Goal: Information Seeking & Learning: Learn about a topic

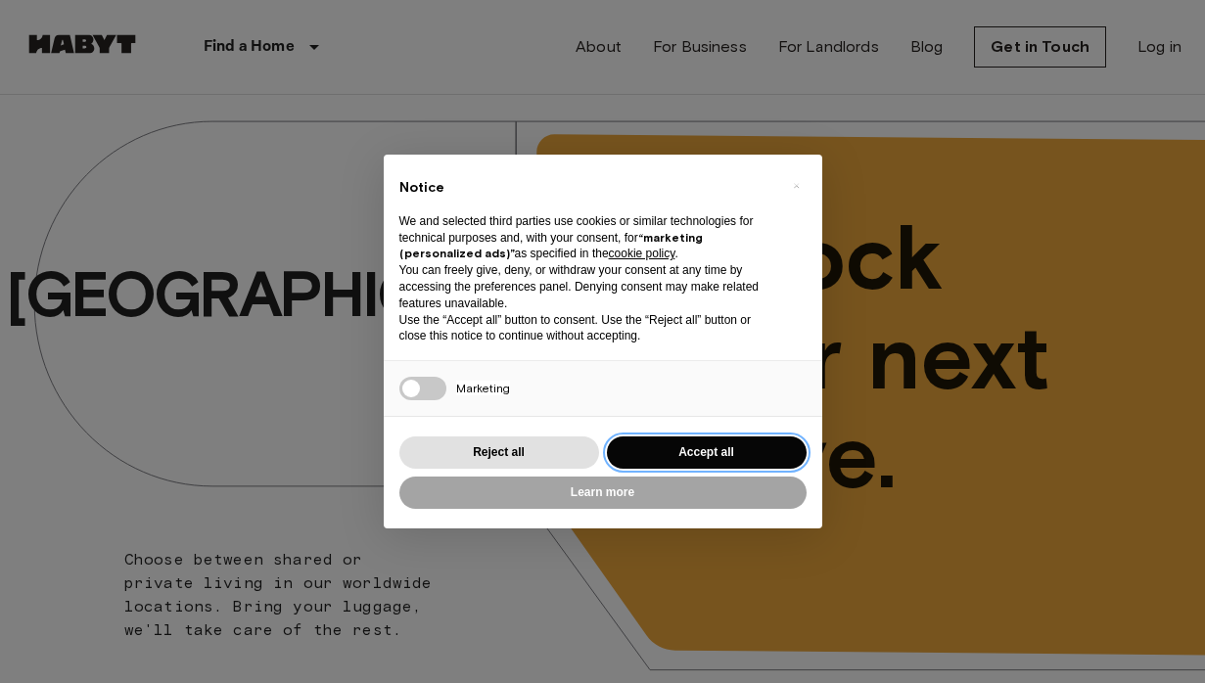
click at [759, 450] on button "Accept all" at bounding box center [707, 453] width 200 height 32
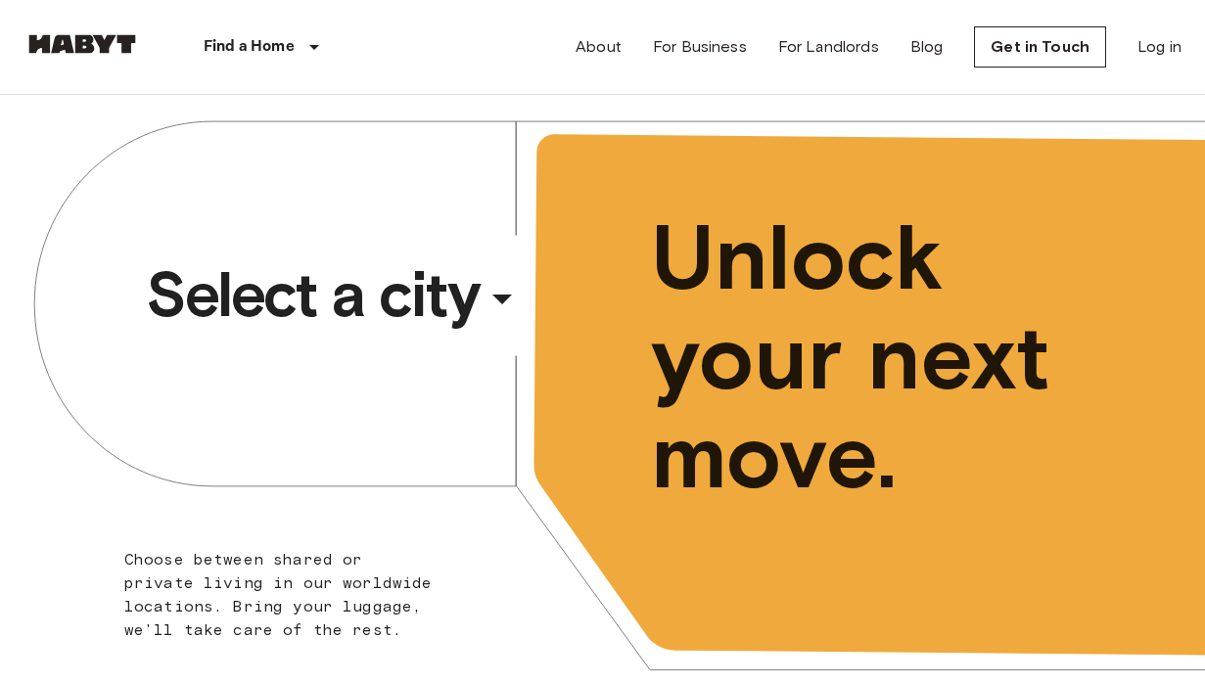
click at [501, 293] on icon "button" at bounding box center [502, 298] width 47 height 47
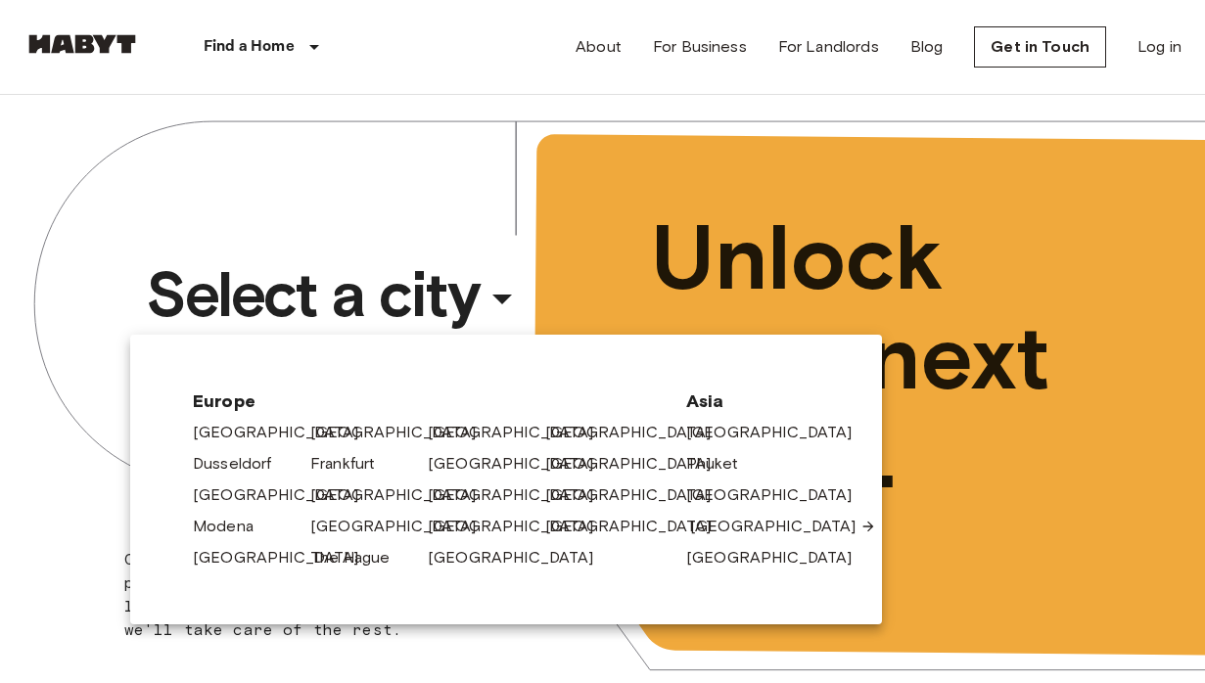
click at [720, 531] on link "[GEOGRAPHIC_DATA]" at bounding box center [783, 526] width 186 height 23
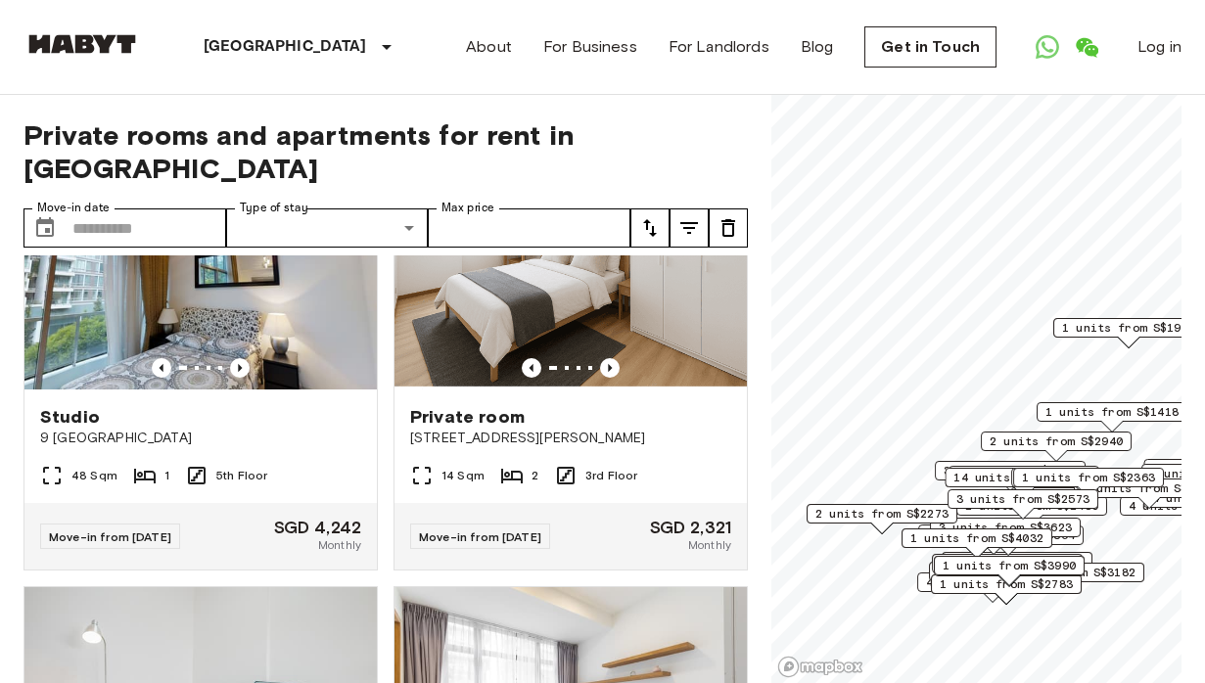
scroll to position [4956, 0]
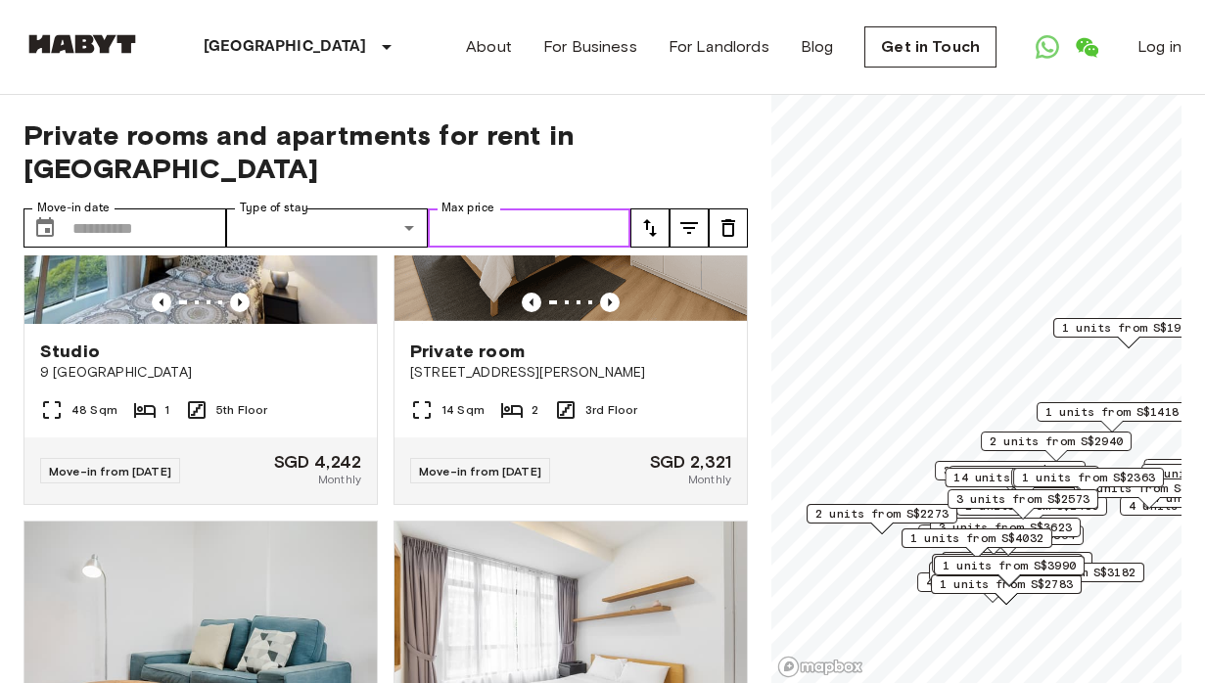
click at [550, 208] on input "Max price" at bounding box center [529, 227] width 203 height 39
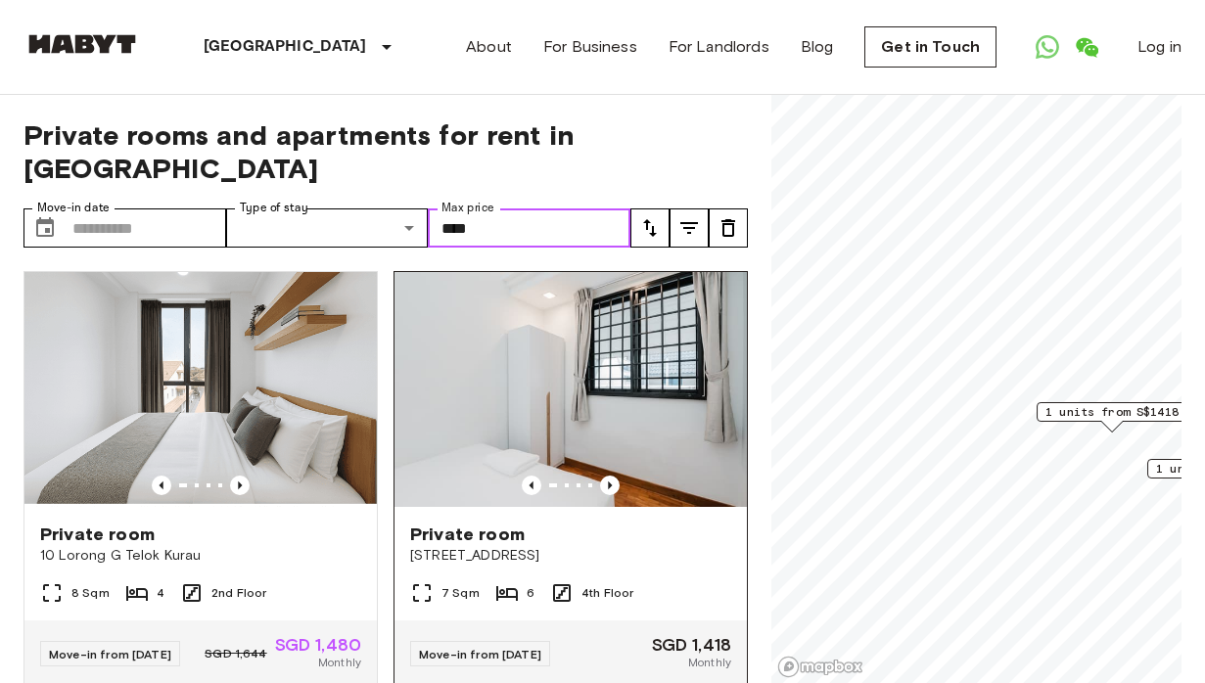
click at [558, 312] on img at bounding box center [570, 389] width 352 height 235
type input "****"
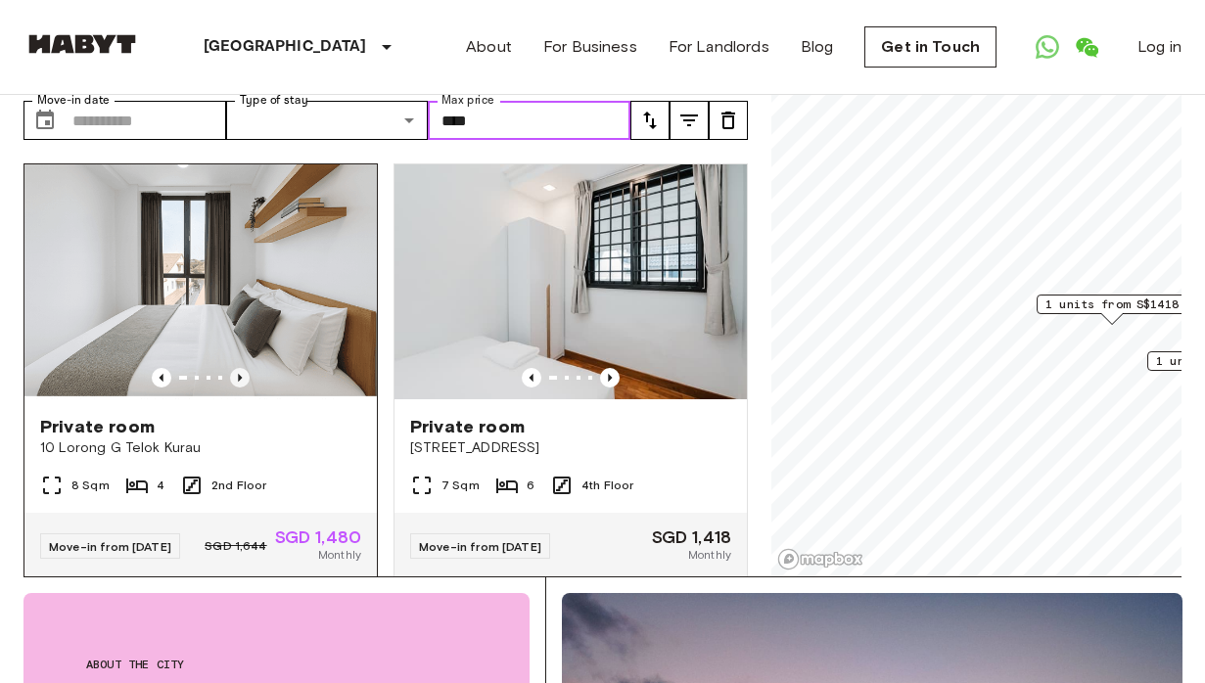
click at [238, 374] on icon "Previous image" at bounding box center [240, 378] width 4 height 8
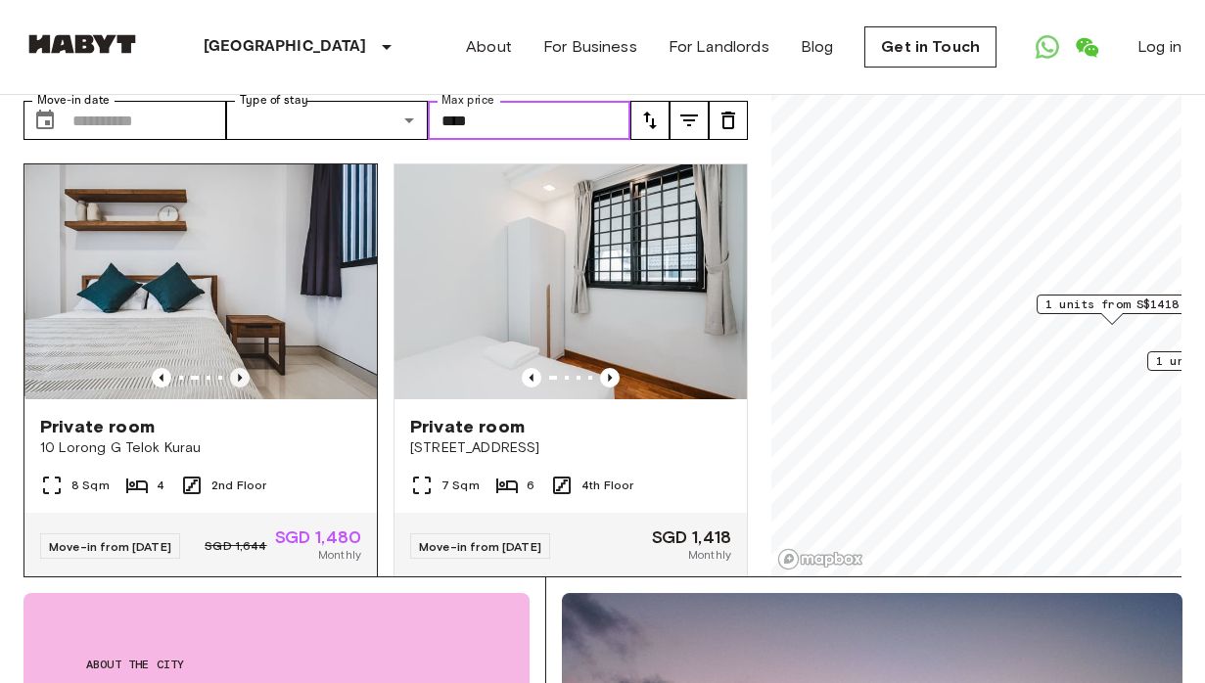
click at [238, 374] on icon "Previous image" at bounding box center [240, 378] width 4 height 8
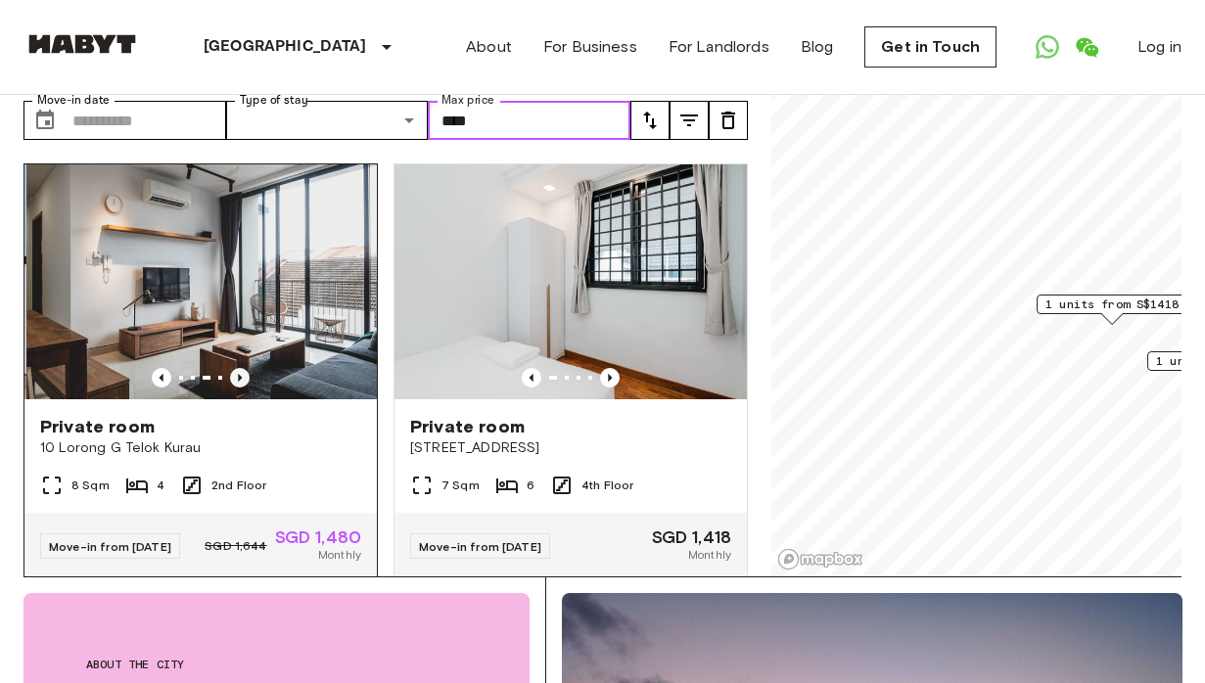
click at [238, 374] on icon "Previous image" at bounding box center [240, 378] width 4 height 8
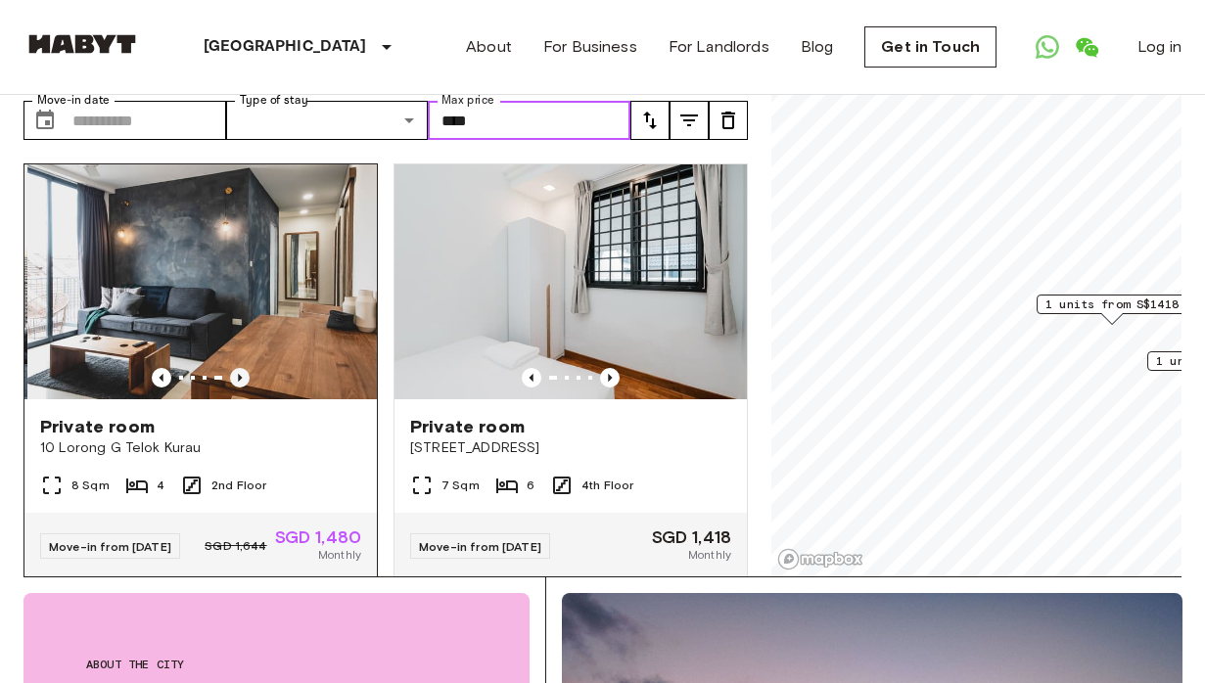
click at [238, 374] on icon "Previous image" at bounding box center [240, 378] width 4 height 8
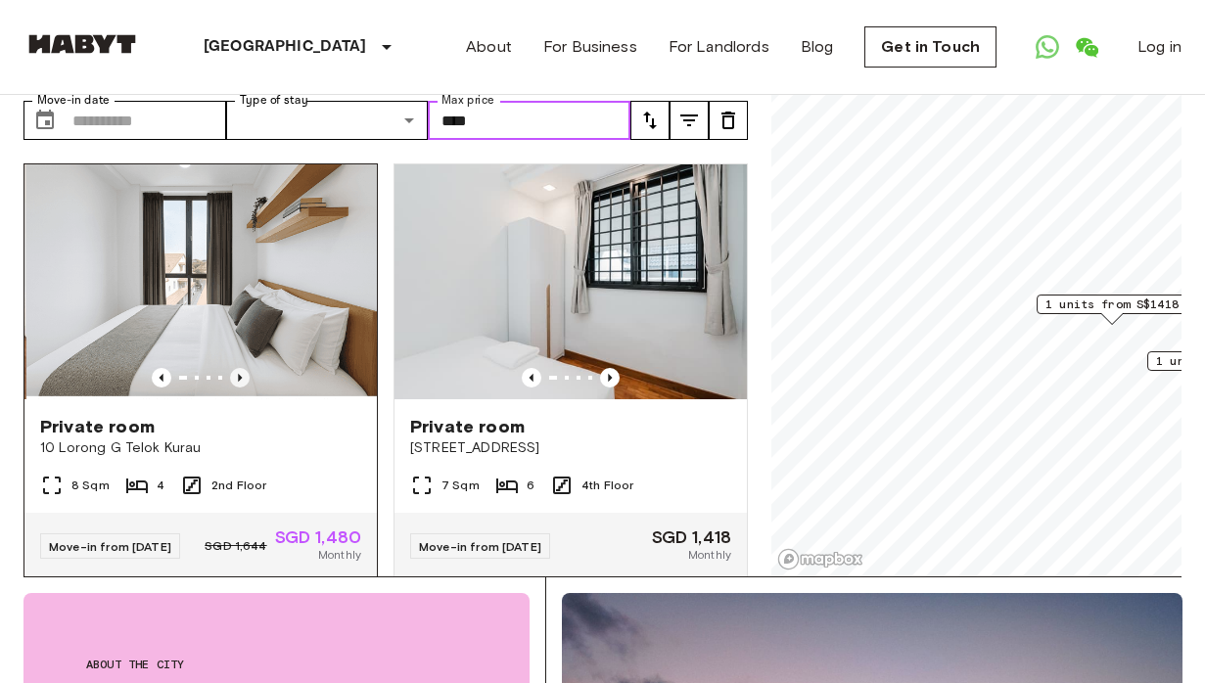
click at [238, 374] on icon "Previous image" at bounding box center [240, 378] width 4 height 8
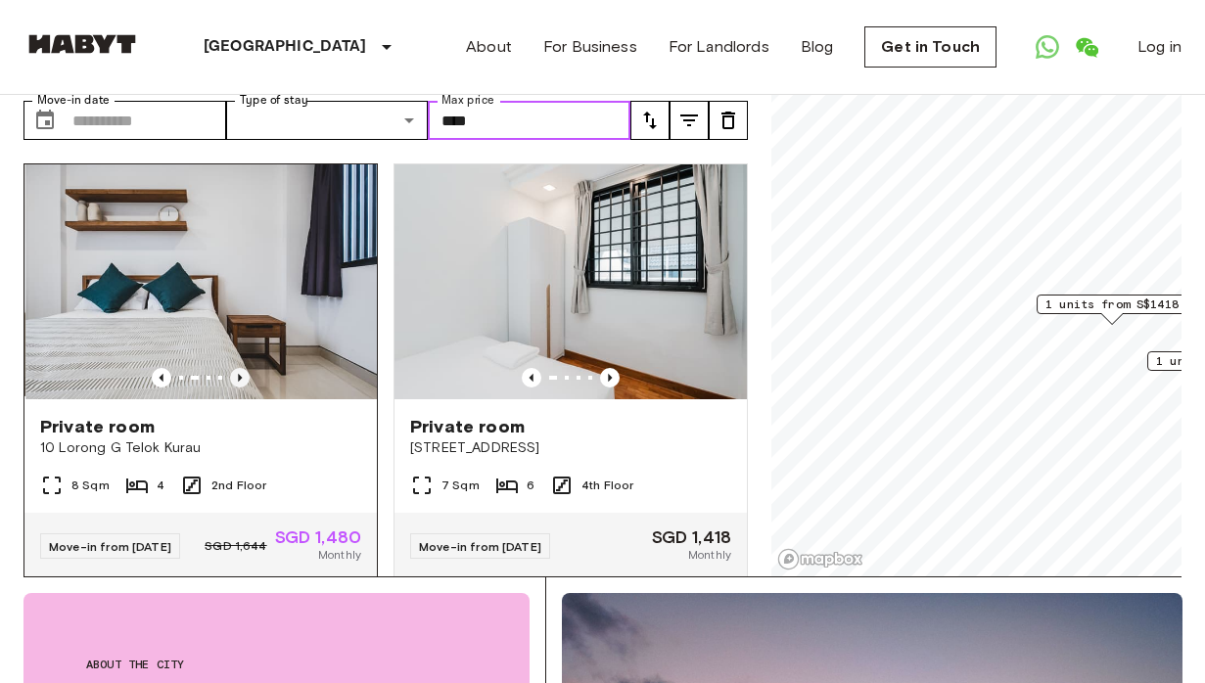
click at [238, 374] on icon "Previous image" at bounding box center [240, 378] width 4 height 8
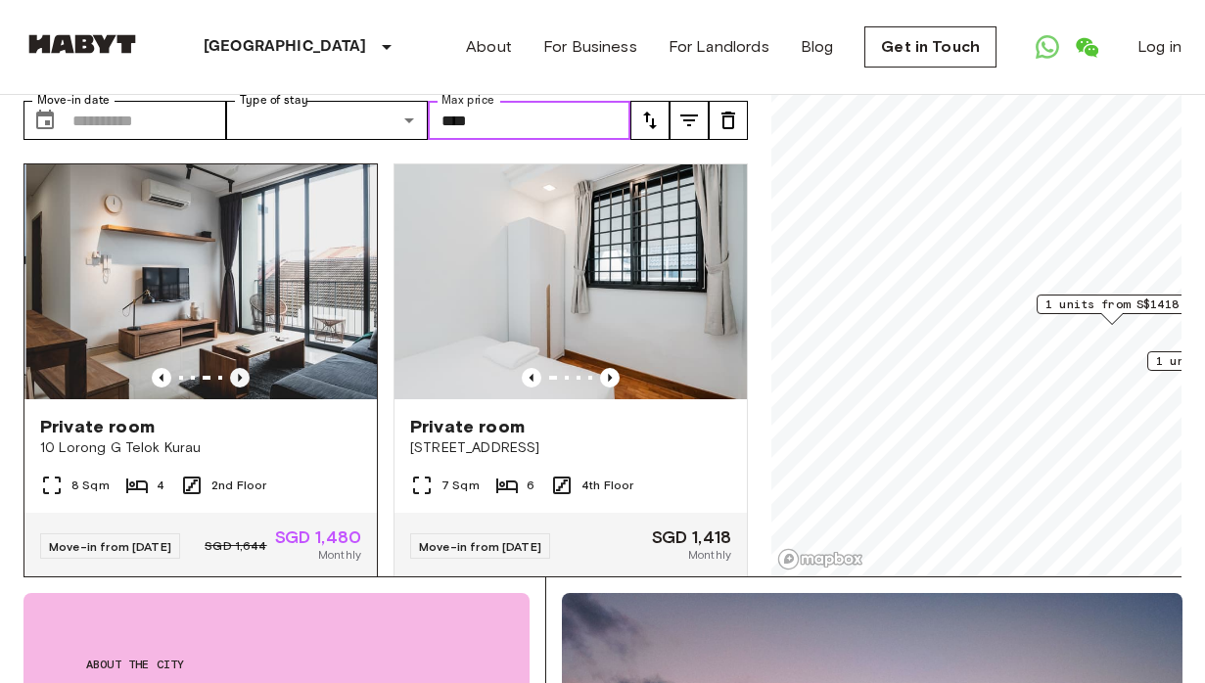
click at [238, 374] on icon "Previous image" at bounding box center [240, 378] width 4 height 8
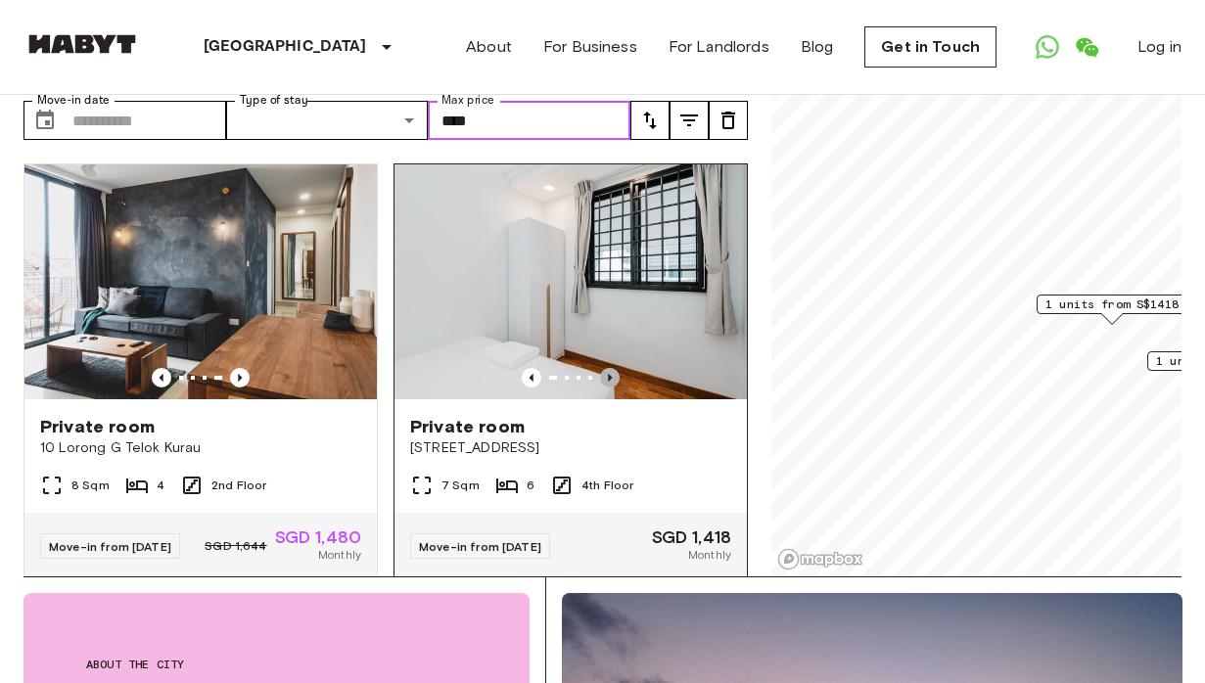
click at [611, 368] on icon "Previous image" at bounding box center [610, 378] width 20 height 20
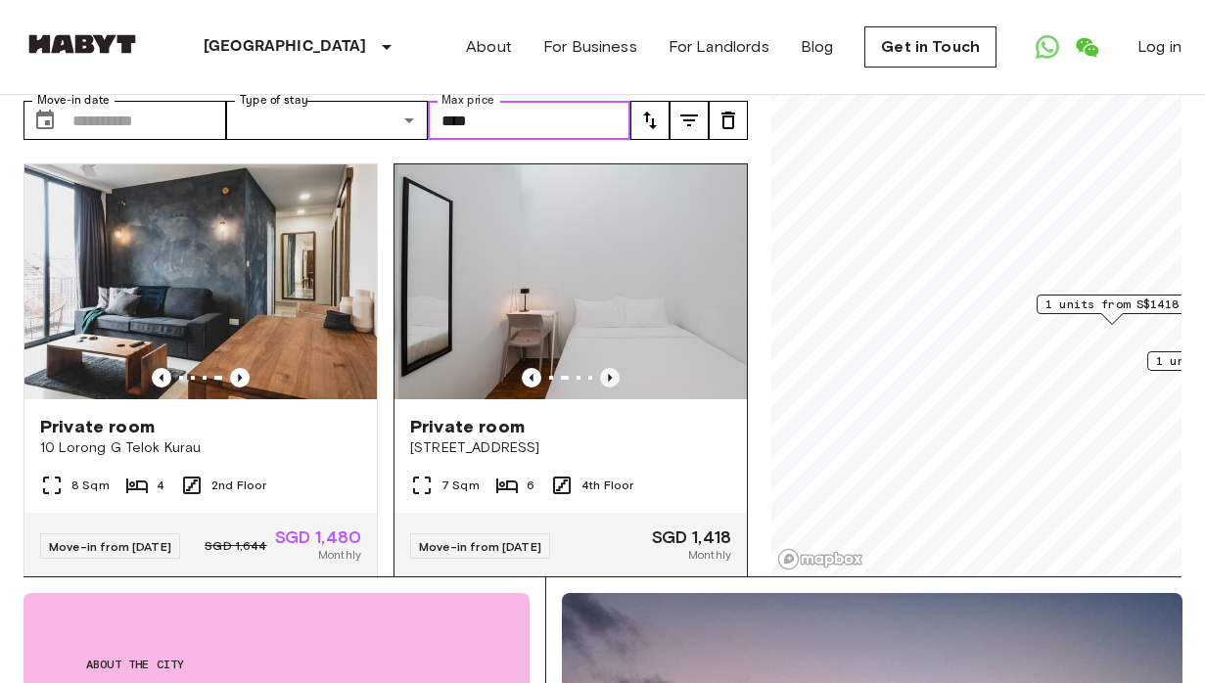
click at [611, 368] on icon "Previous image" at bounding box center [610, 378] width 20 height 20
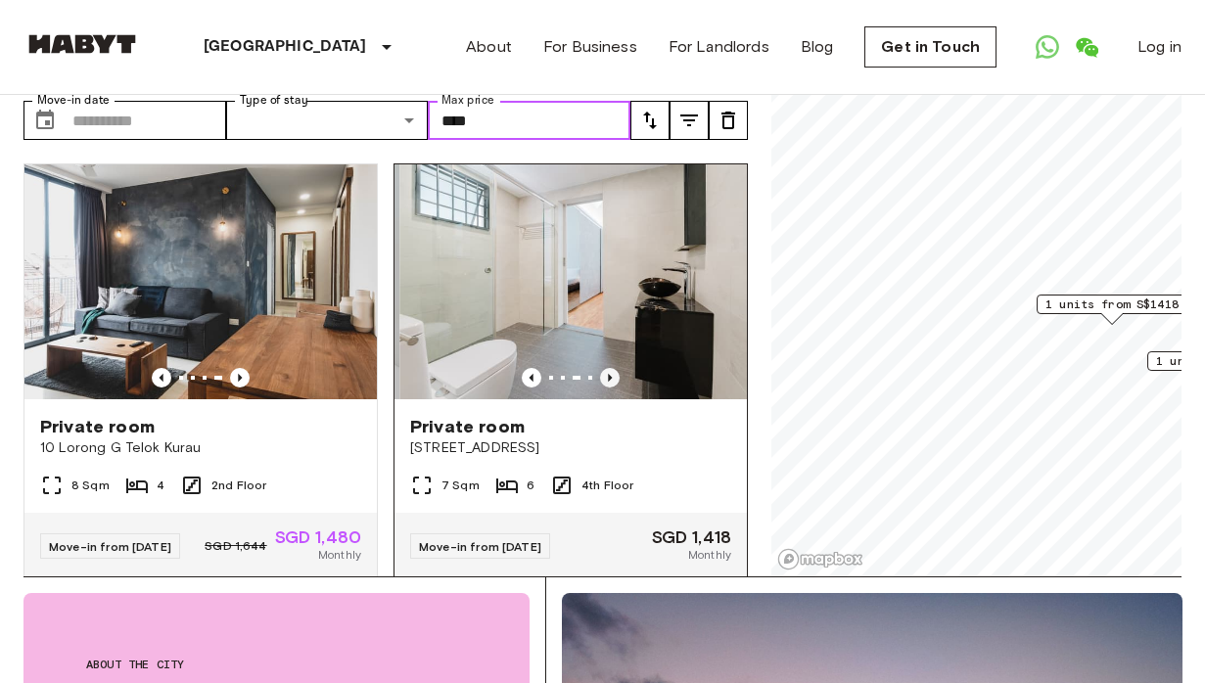
click at [611, 368] on icon "Previous image" at bounding box center [610, 378] width 20 height 20
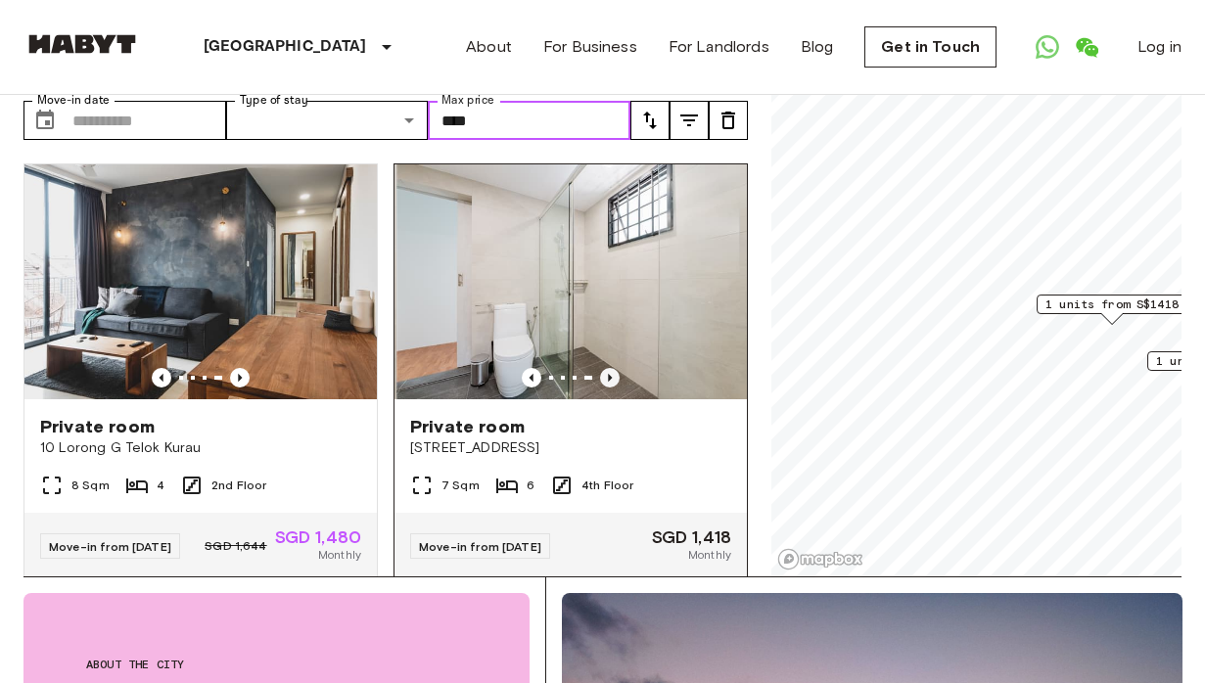
click at [611, 368] on icon "Previous image" at bounding box center [610, 378] width 20 height 20
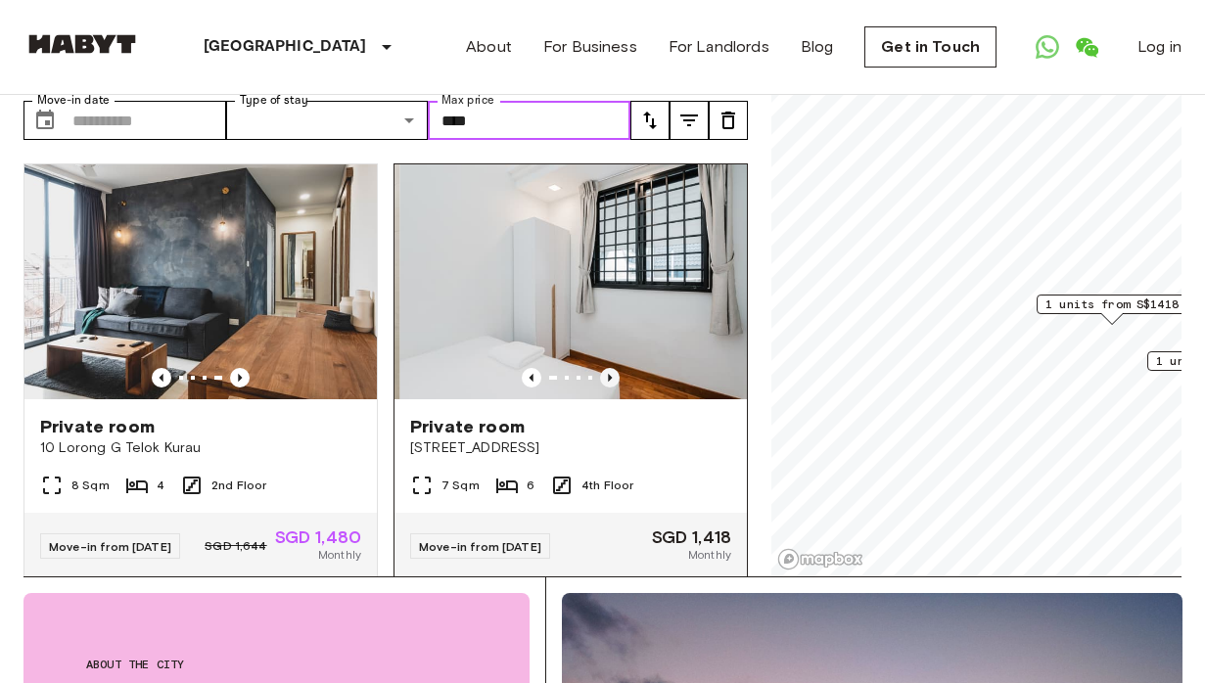
click at [611, 368] on icon "Previous image" at bounding box center [610, 378] width 20 height 20
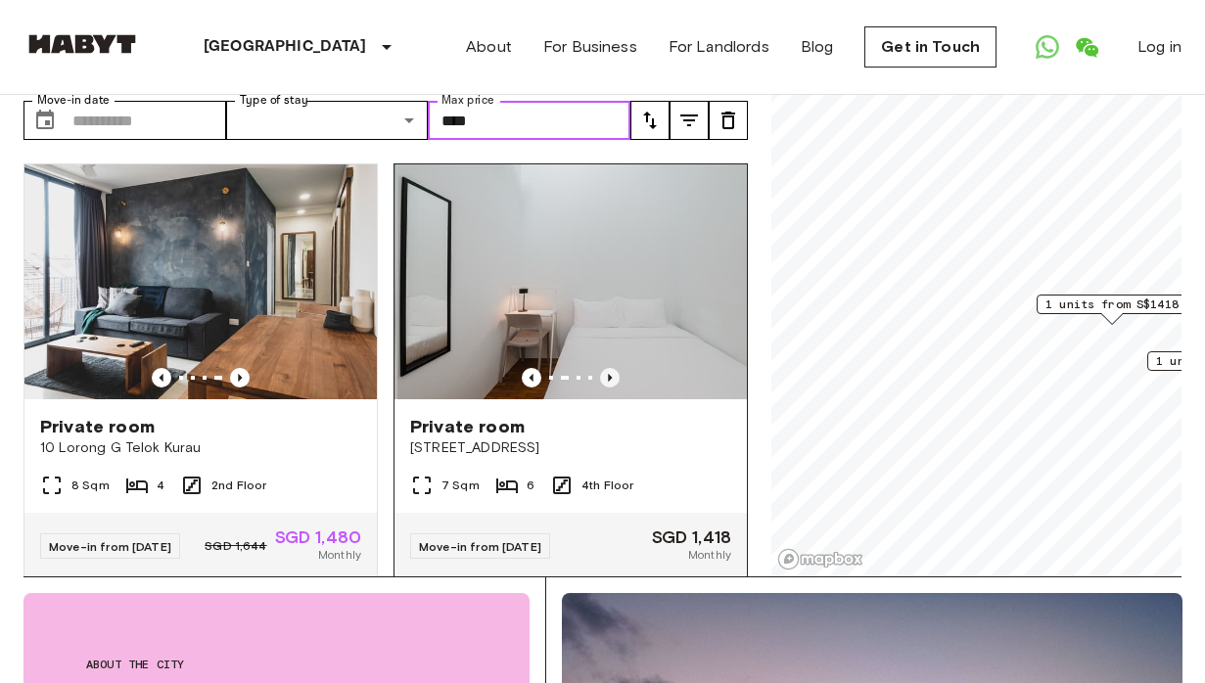
click at [611, 368] on icon "Previous image" at bounding box center [610, 378] width 20 height 20
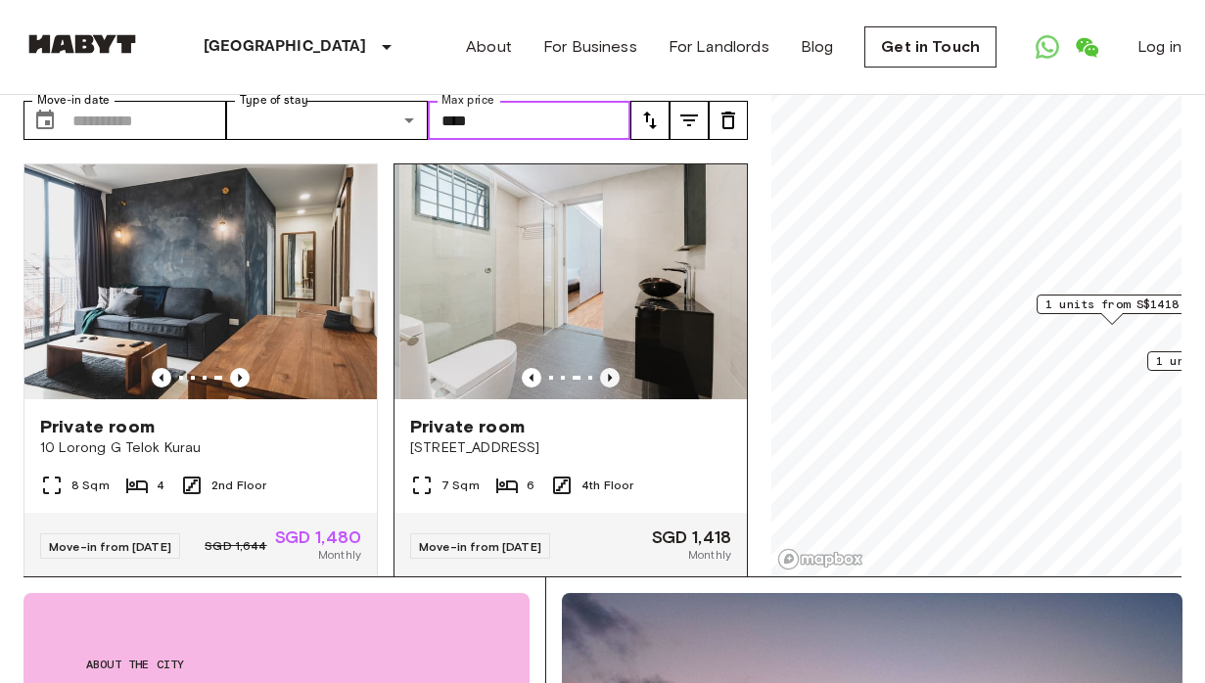
click at [611, 368] on icon "Previous image" at bounding box center [610, 378] width 20 height 20
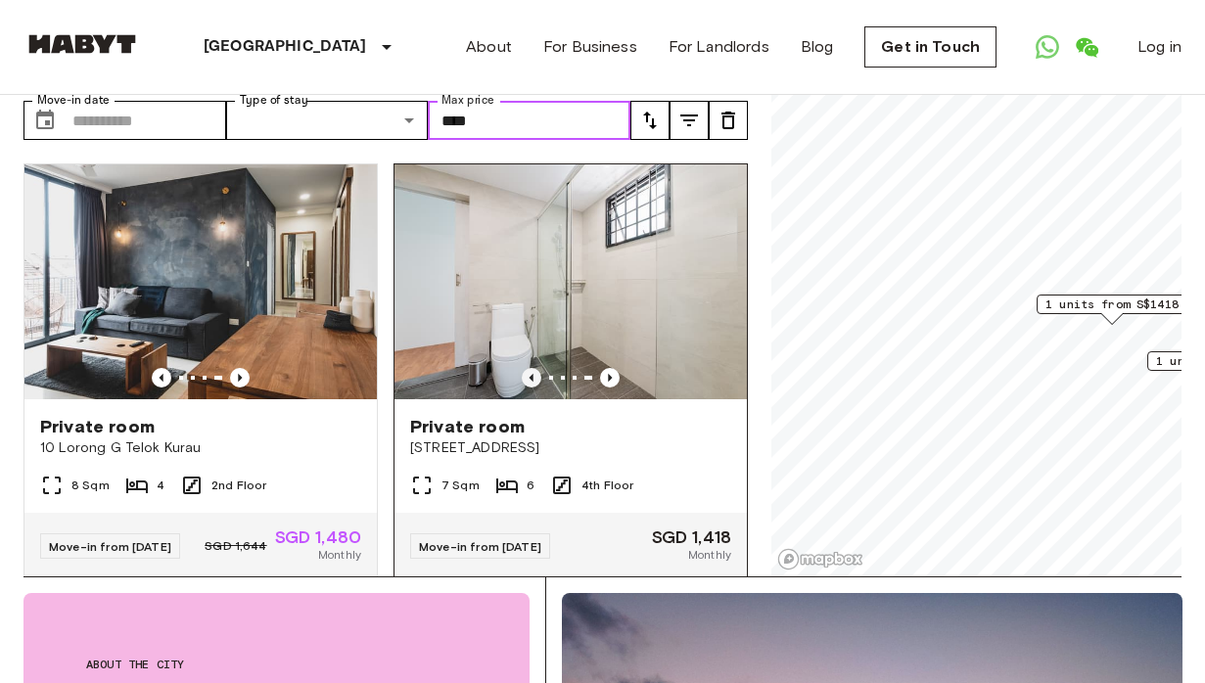
click at [525, 368] on icon "Previous image" at bounding box center [532, 378] width 20 height 20
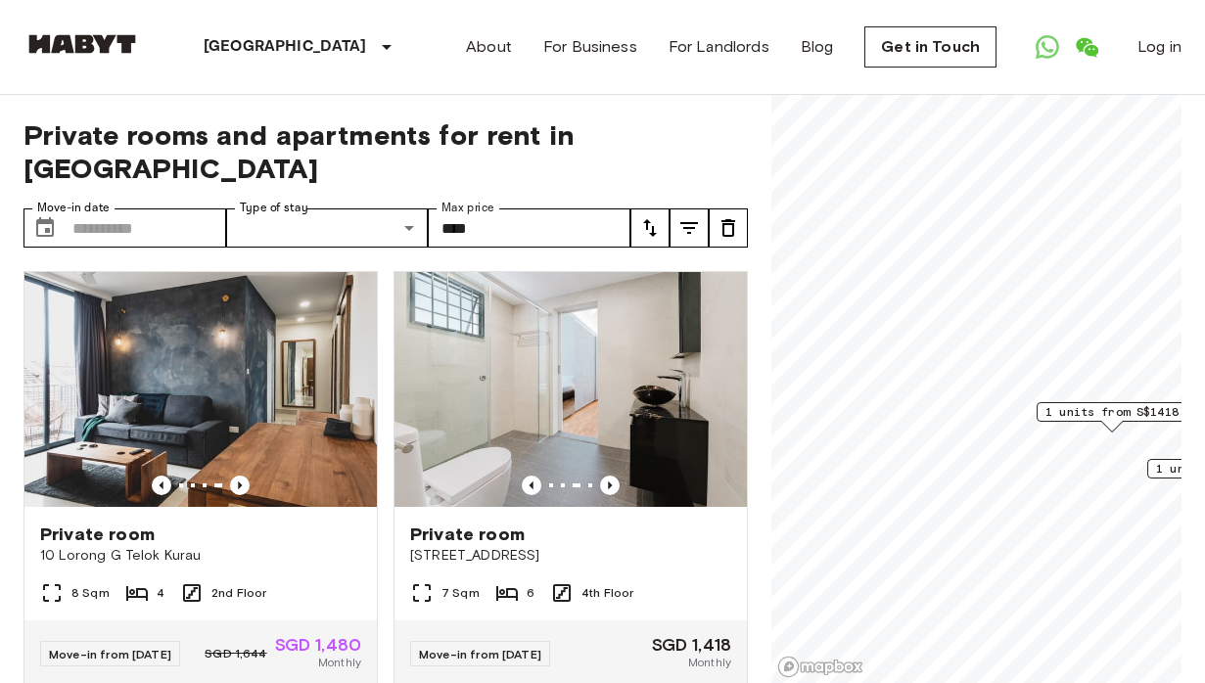
click at [595, 136] on span "Private rooms and apartments for rent in [GEOGRAPHIC_DATA]" at bounding box center [385, 151] width 724 height 67
